Goal: Information Seeking & Learning: Learn about a topic

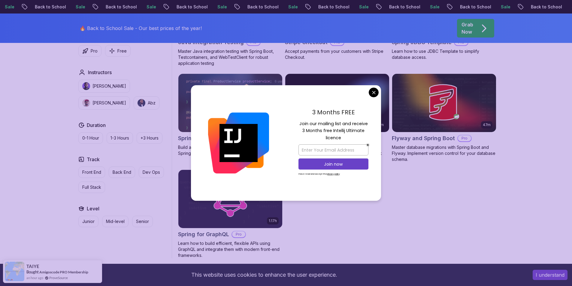
scroll to position [445, 0]
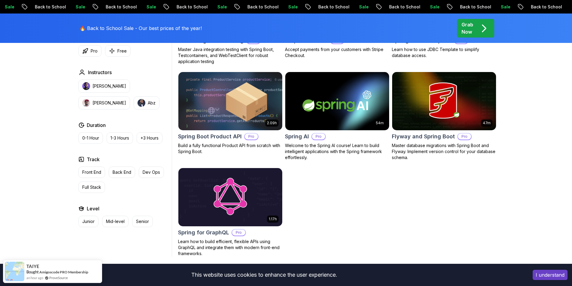
click at [373, 90] on body "Sale Back to School Sale Back to School Sale Back to School Sale Back to School…" at bounding box center [286, 66] width 572 height 1023
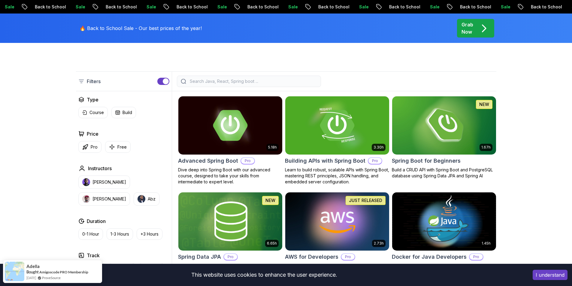
scroll to position [129, 0]
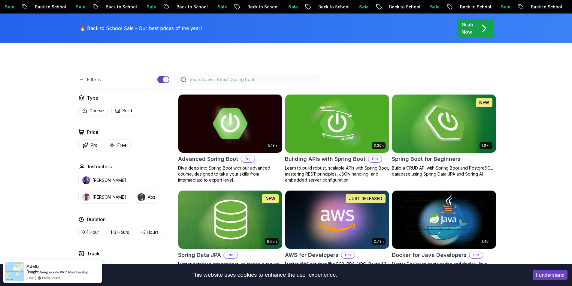
click at [446, 129] on img at bounding box center [443, 123] width 109 height 61
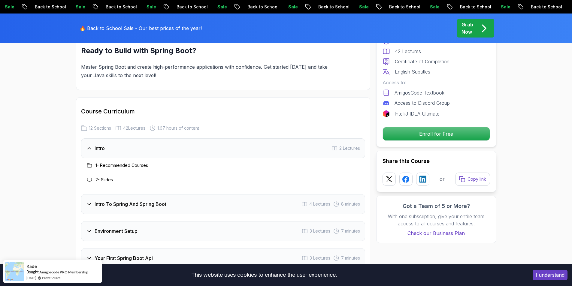
scroll to position [697, 0]
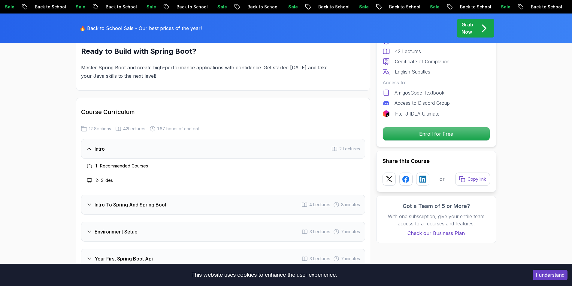
click at [206, 139] on div "Intro 2 Lectures" at bounding box center [223, 149] width 284 height 20
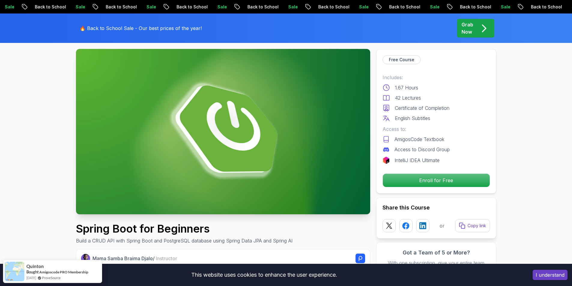
scroll to position [0, 0]
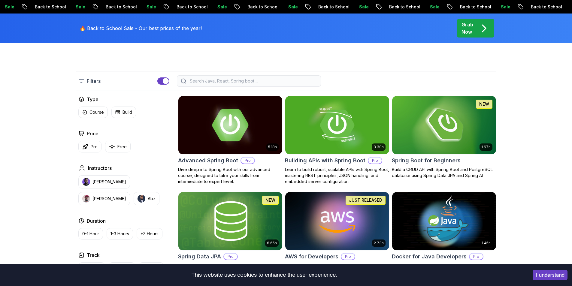
scroll to position [129, 0]
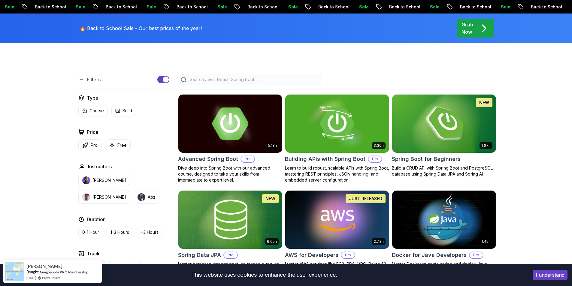
click at [211, 119] on img at bounding box center [230, 123] width 109 height 61
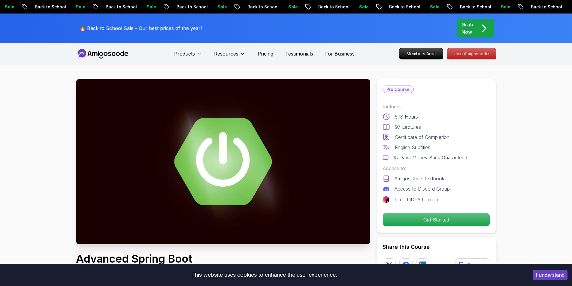
scroll to position [0, 0]
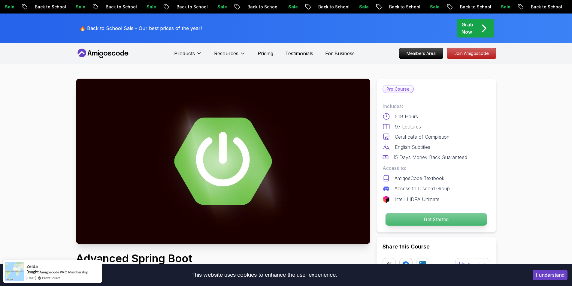
click at [423, 222] on p "Get Started" at bounding box center [435, 219] width 101 height 13
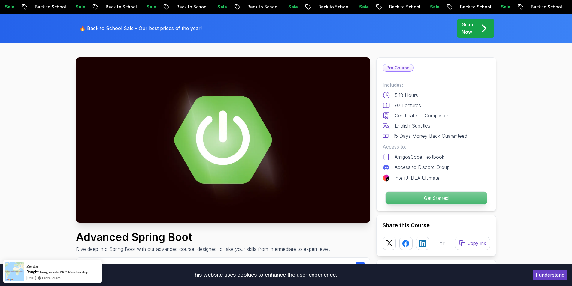
scroll to position [0, 0]
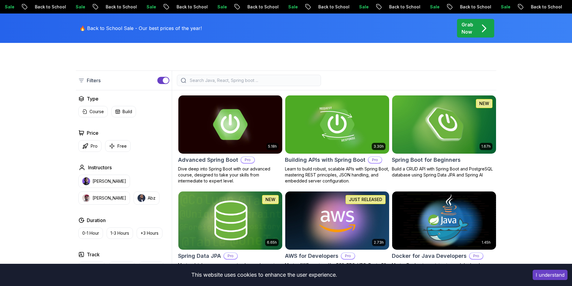
scroll to position [129, 0]
